Goal: Complete application form

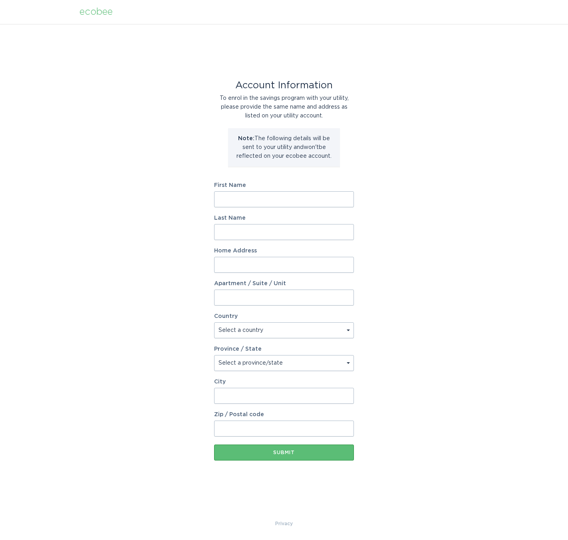
click at [263, 198] on input "First Name" at bounding box center [284, 199] width 140 height 16
click at [456, 237] on div "Account Information To enrol in the savings program with your utility, please p…" at bounding box center [284, 272] width 568 height 496
click at [313, 198] on input "First Name" at bounding box center [284, 199] width 140 height 16
type input "Diane"
type input "Miller-Lampe"
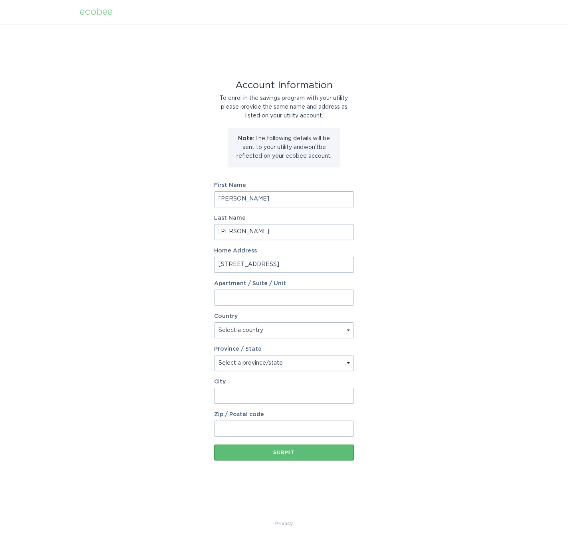
type input "5501 Morning Glory Ln"
select select "US"
select select "CO"
type input "Littleton"
type input "80123"
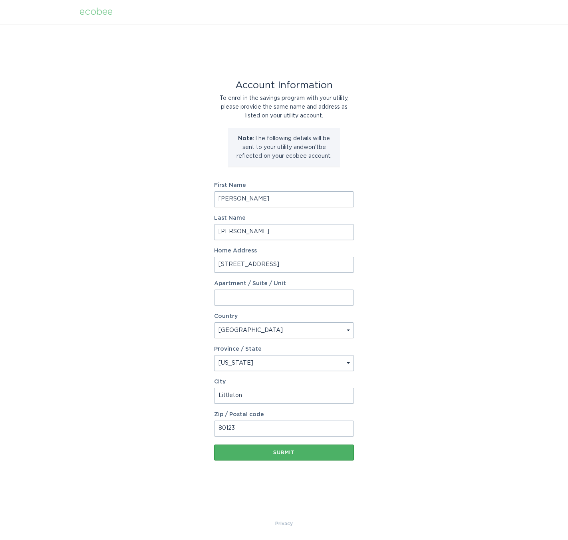
click at [291, 451] on div "Submit" at bounding box center [284, 453] width 132 height 5
